Goal: Transaction & Acquisition: Purchase product/service

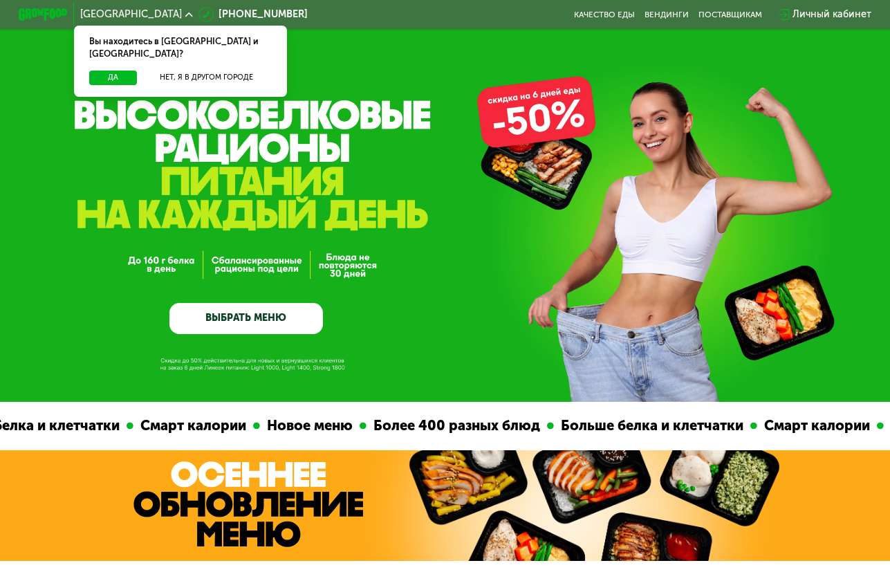
click at [241, 318] on link "ВЫБРАТЬ МЕНЮ" at bounding box center [246, 318] width 154 height 31
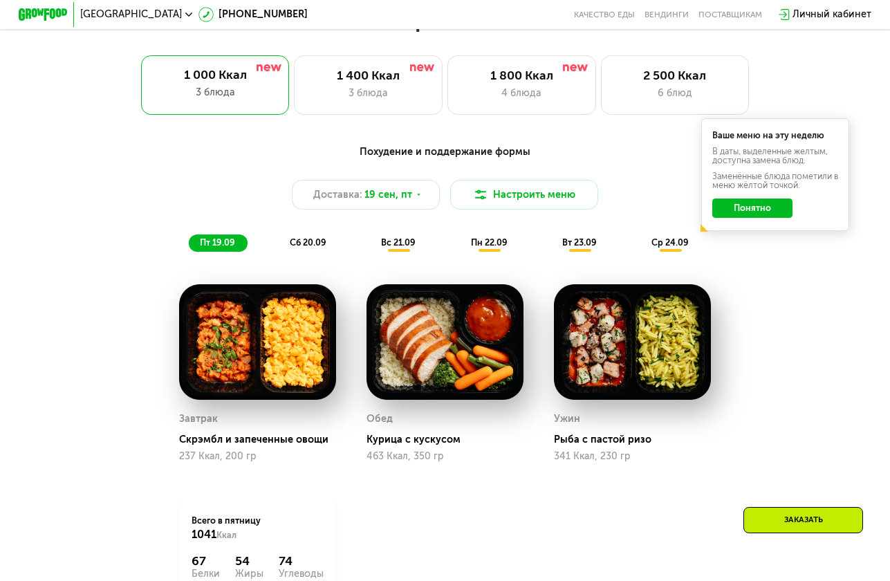
scroll to position [794, 0]
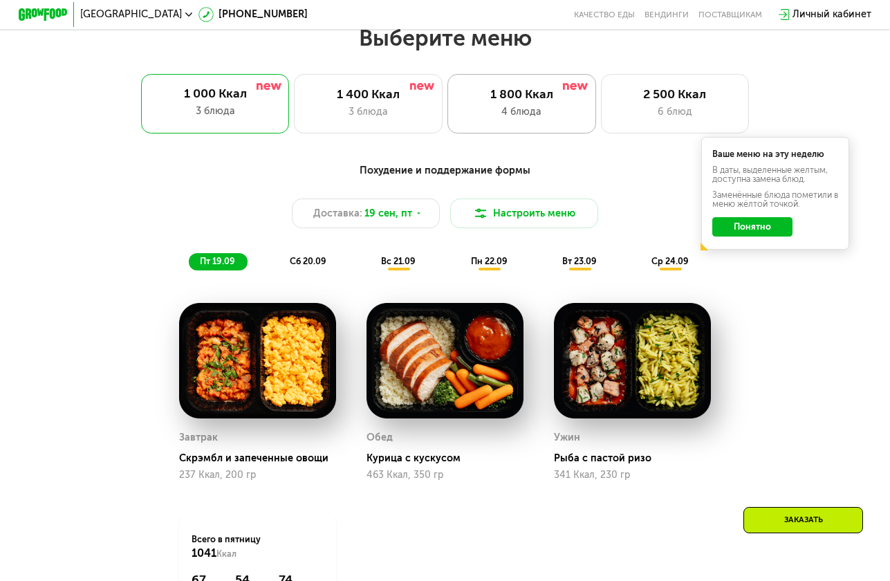
click at [537, 98] on div "1 800 Ккал" at bounding box center [521, 94] width 122 height 15
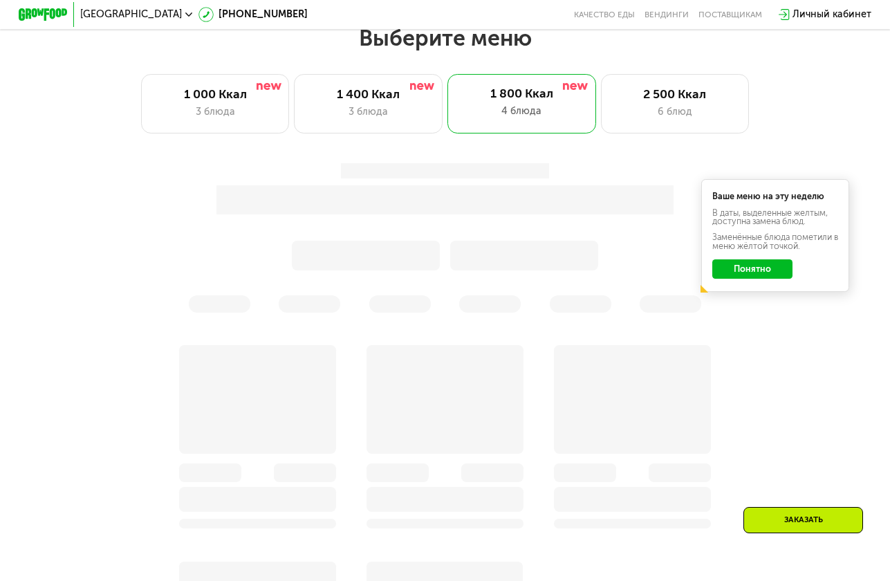
click at [783, 274] on button "Понятно" at bounding box center [752, 269] width 81 height 20
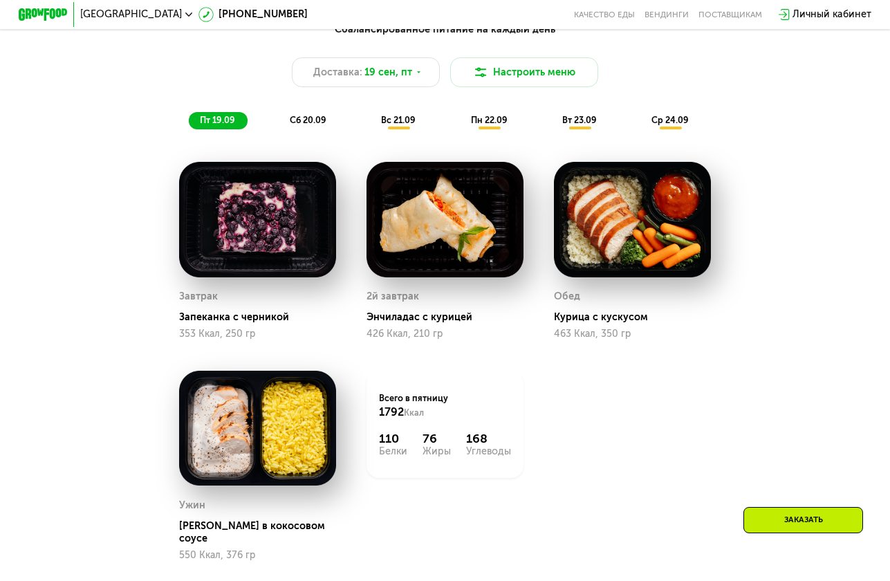
scroll to position [933, 0]
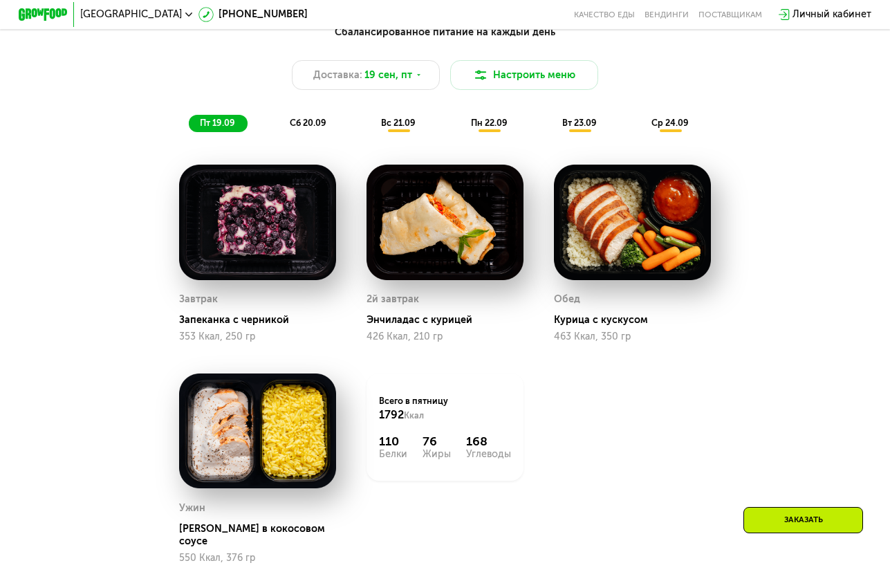
click at [408, 124] on span "вс 21.09" at bounding box center [398, 123] width 35 height 10
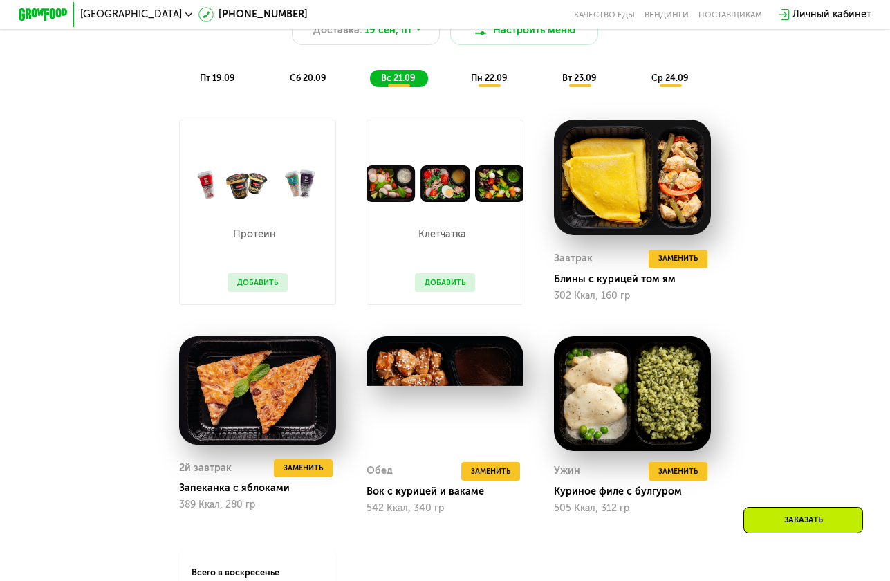
scroll to position [1002, 0]
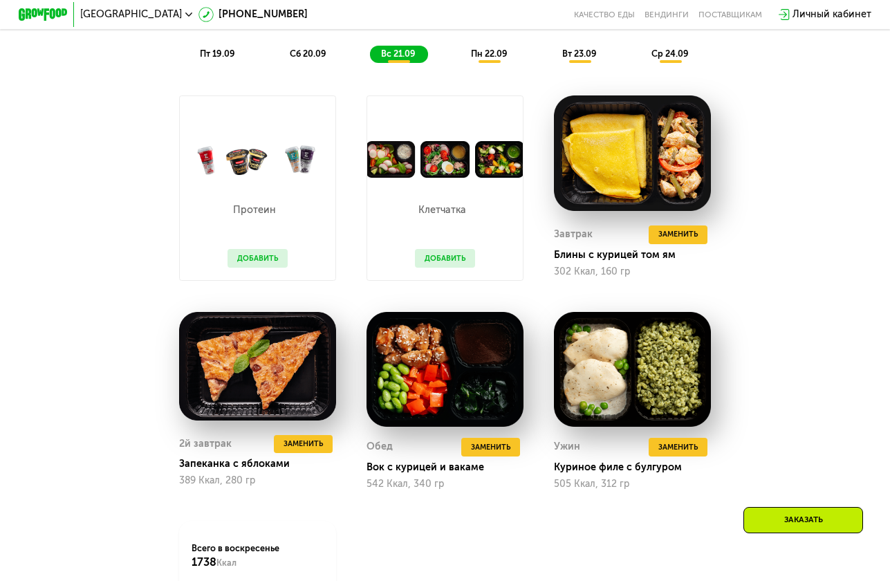
click at [436, 268] on button "Добавить" at bounding box center [445, 258] width 61 height 19
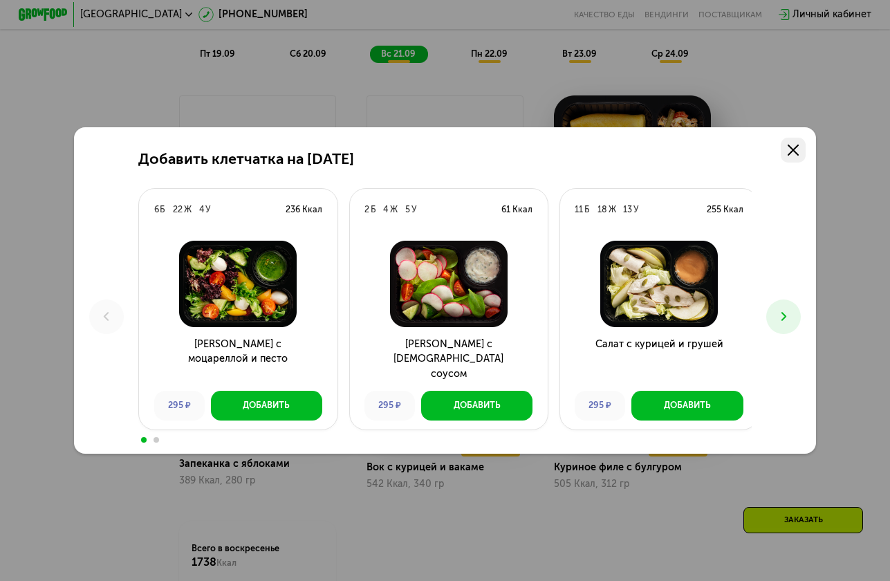
click at [799, 153] on icon at bounding box center [792, 149] width 11 height 11
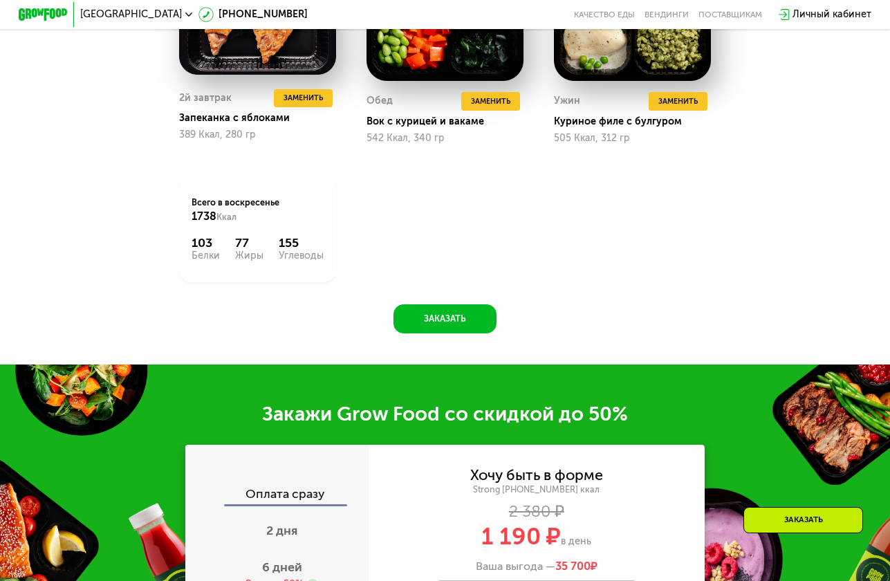
scroll to position [1555, 0]
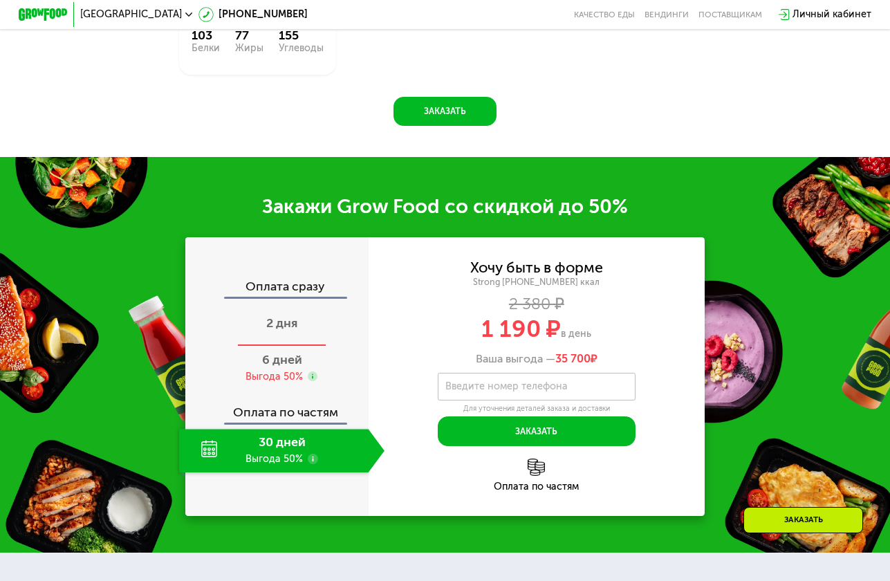
click at [256, 340] on div "2 дня" at bounding box center [281, 325] width 205 height 44
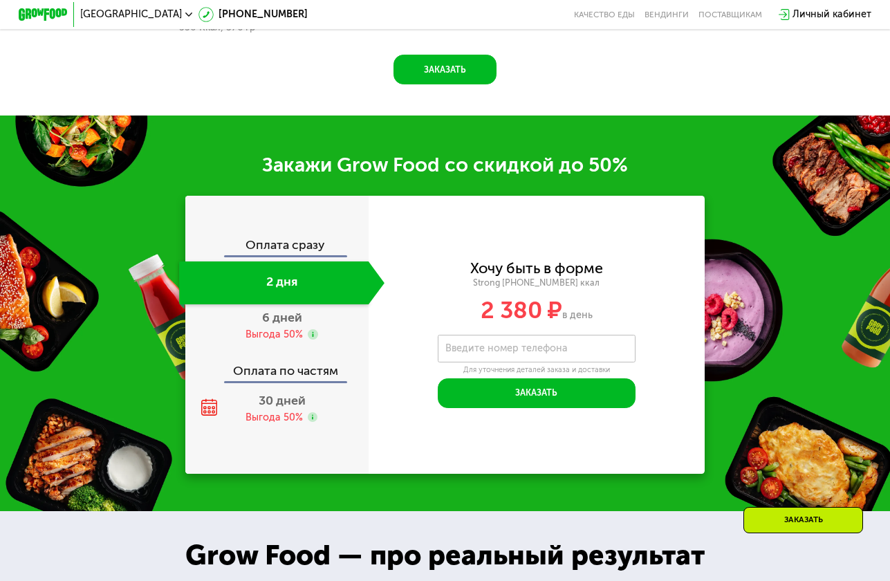
scroll to position [1407, 0]
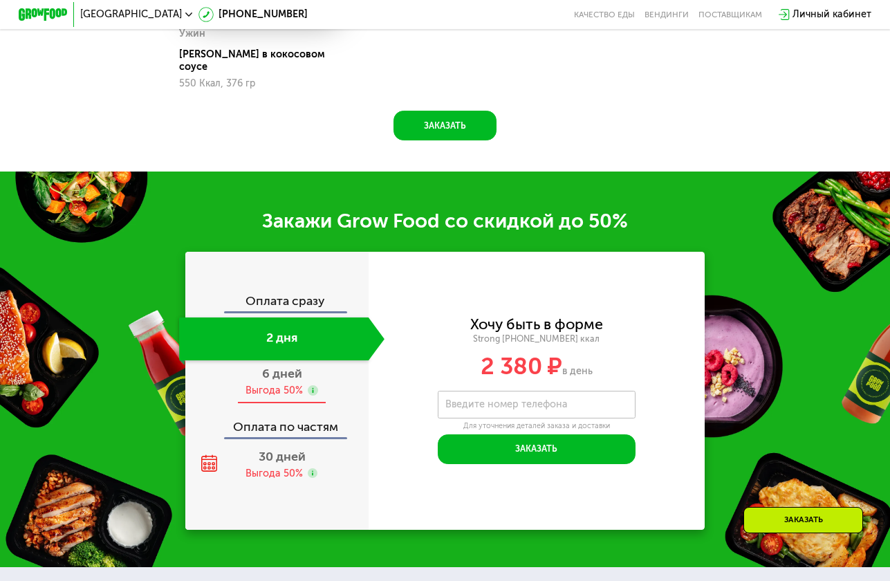
click at [281, 379] on span "6 дней" at bounding box center [282, 373] width 40 height 15
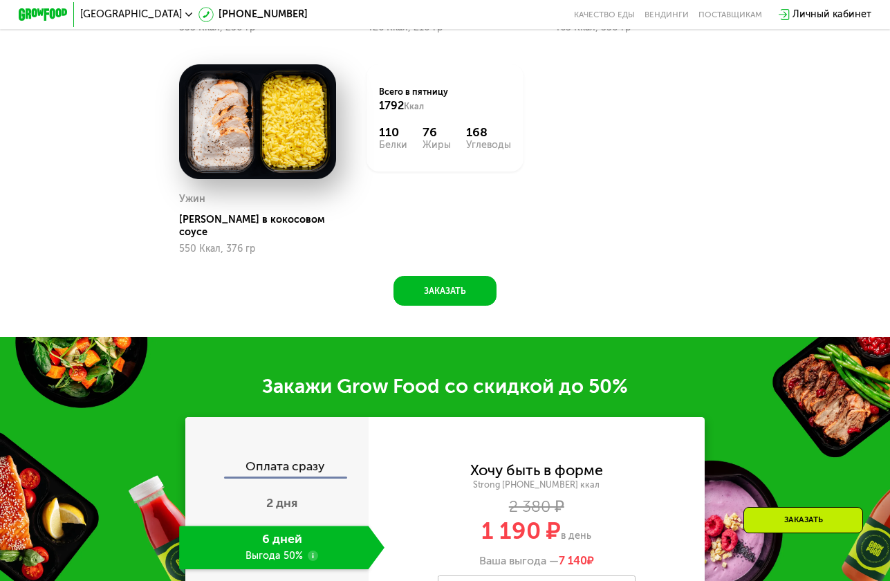
scroll to position [1244, 0]
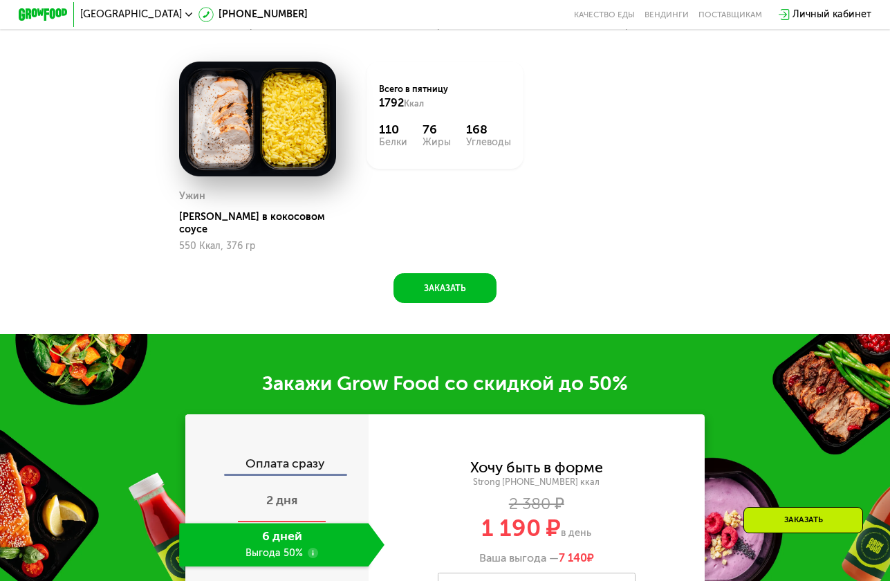
click at [288, 502] on span "2 дня" at bounding box center [281, 499] width 31 height 15
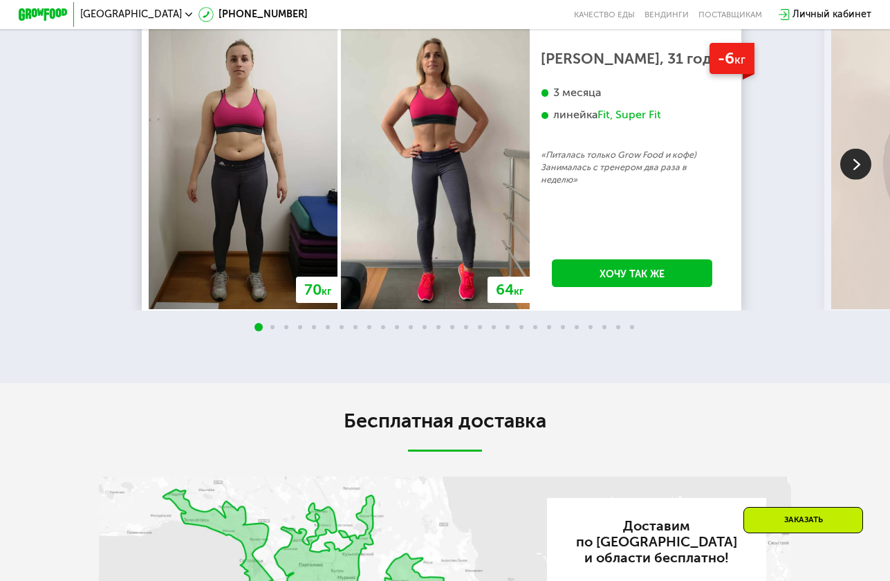
scroll to position [2489, 0]
